Goal: Task Accomplishment & Management: Complete application form

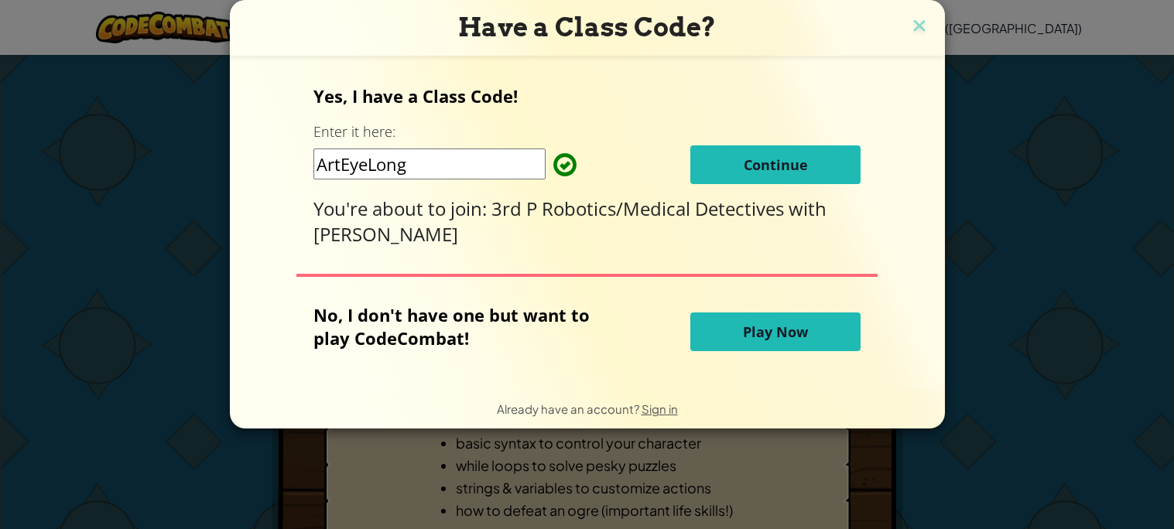
click at [802, 180] on button "Continue" at bounding box center [775, 164] width 170 height 39
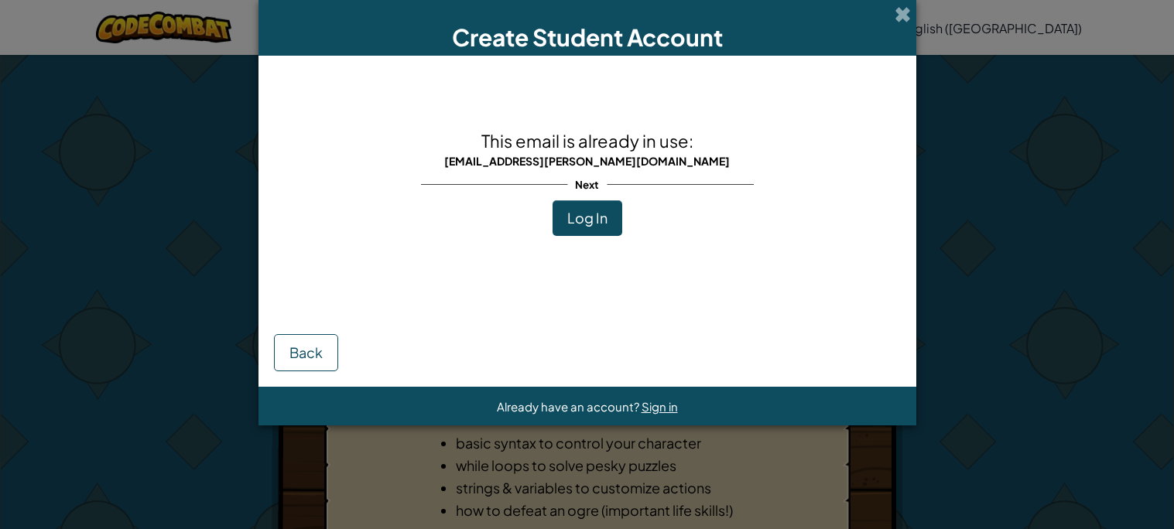
click at [578, 221] on span "Log In" at bounding box center [587, 218] width 40 height 18
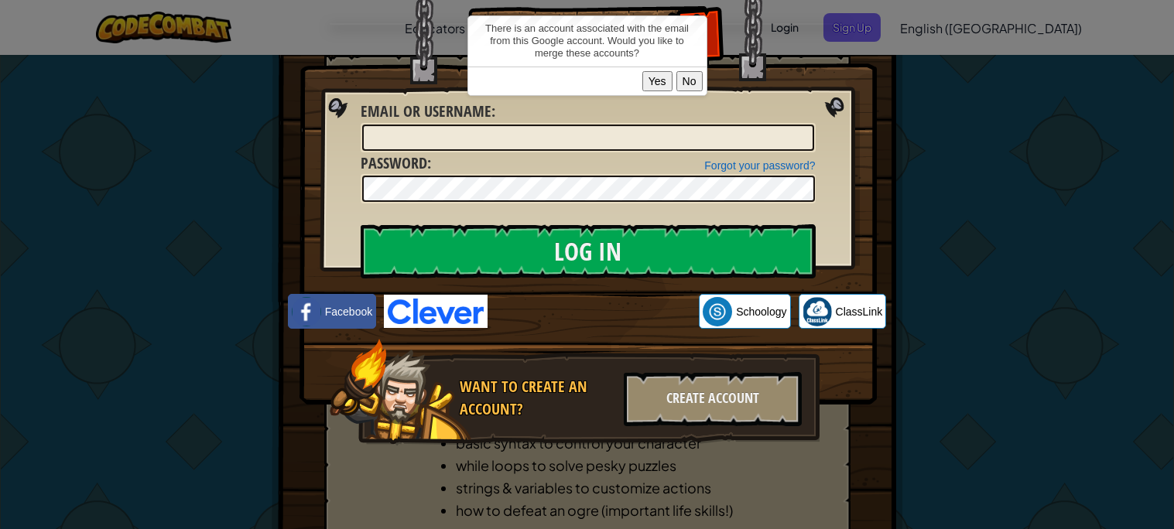
click at [666, 78] on button "Yes" at bounding box center [657, 81] width 30 height 20
